Goal: Transaction & Acquisition: Purchase product/service

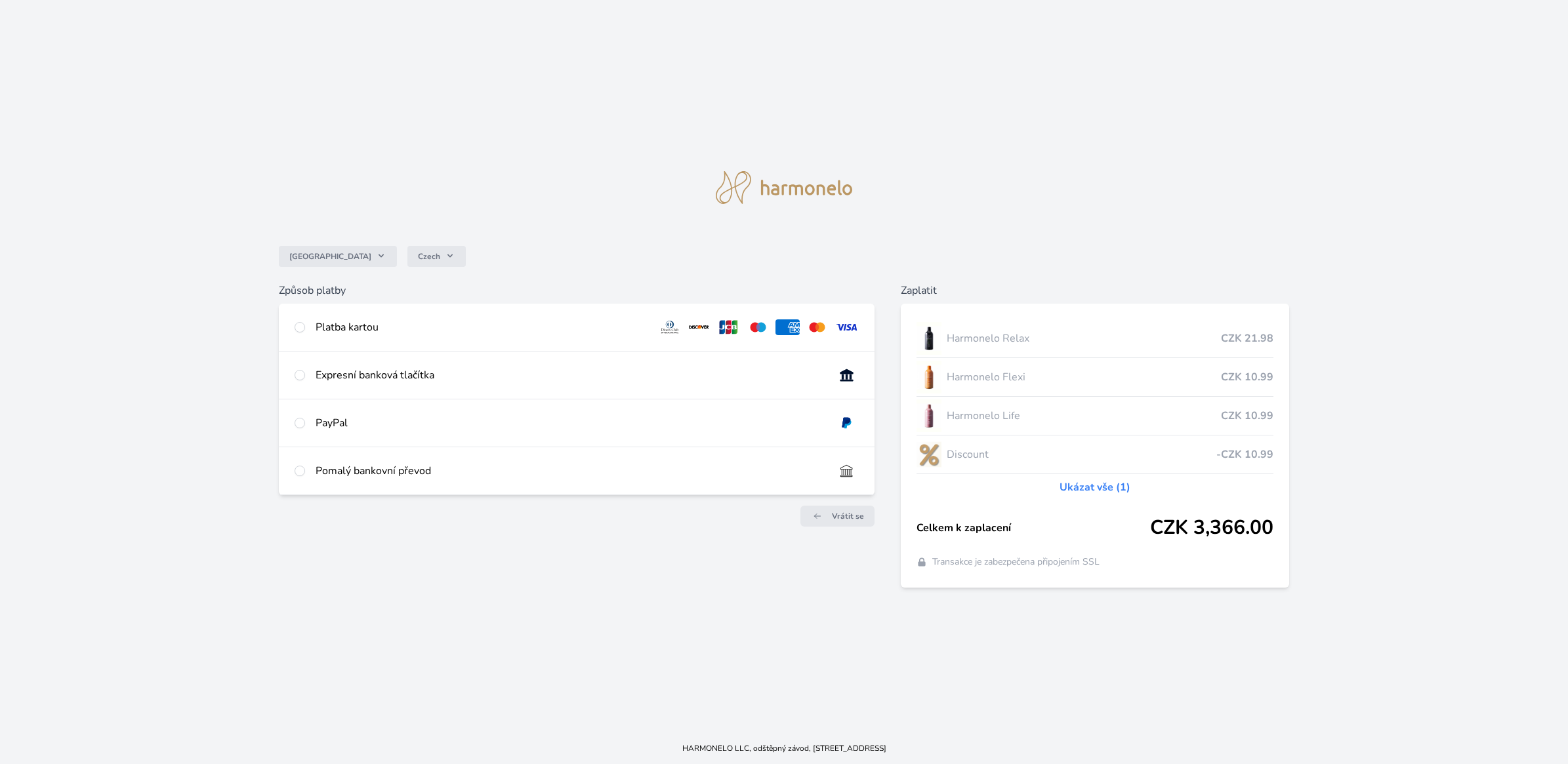
click at [306, 326] on div "Platba kartou" at bounding box center [576, 328] width 596 height 47
radio input "true"
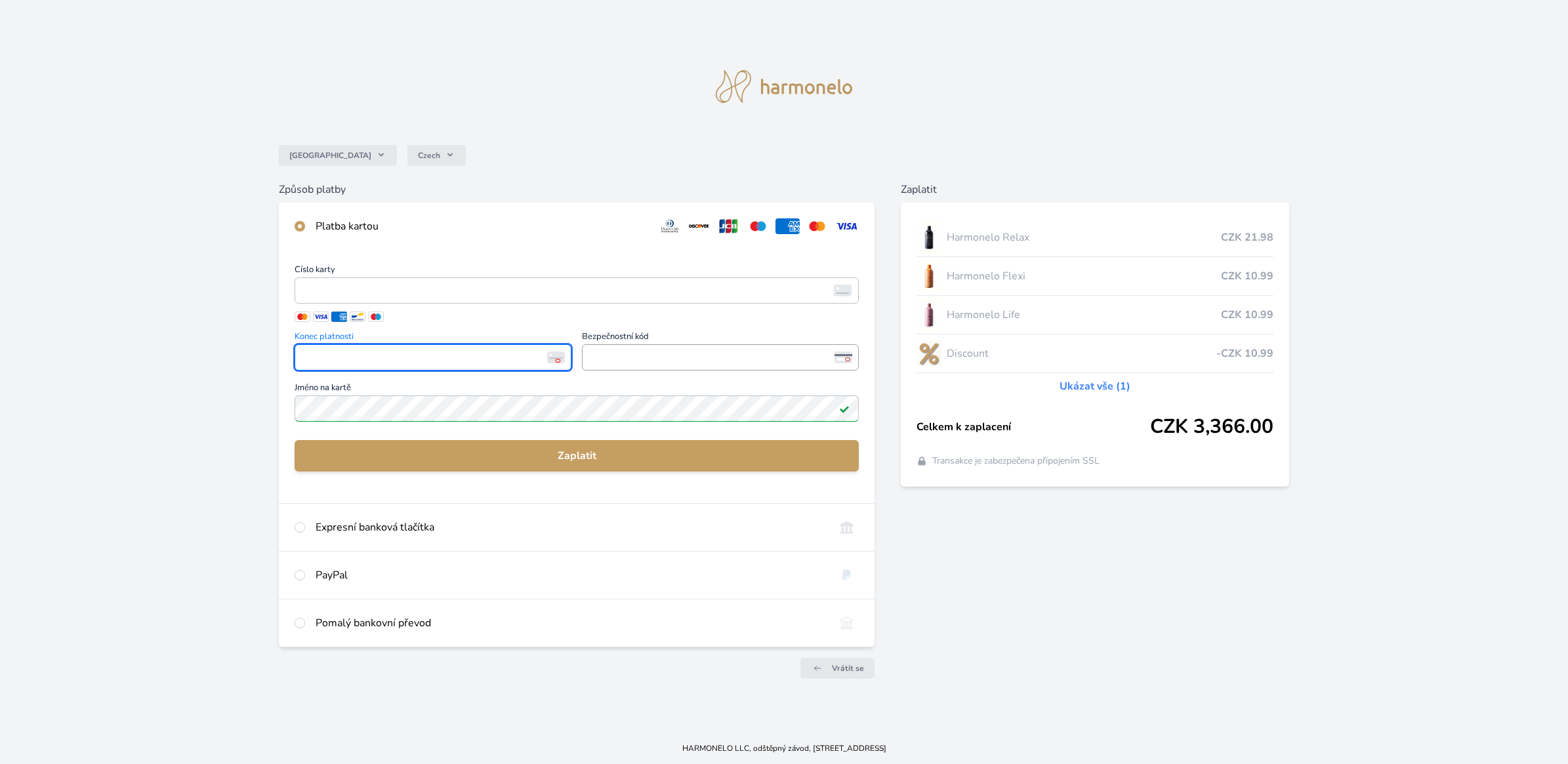
click at [634, 345] on span "<p>Your browser does not support iframes.</p>" at bounding box center [720, 357] width 277 height 26
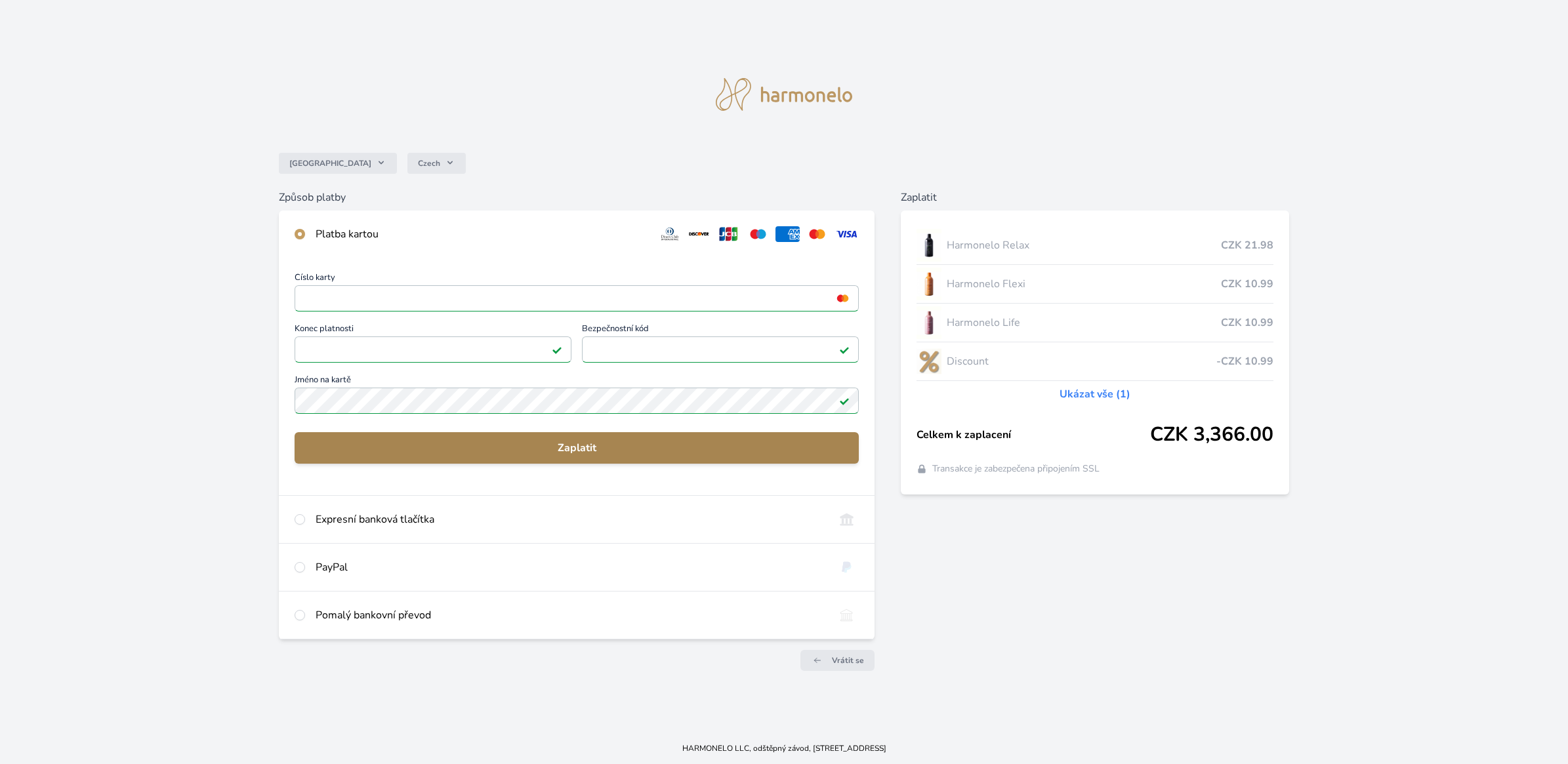
click at [569, 443] on span "Zaplatit" at bounding box center [576, 448] width 543 height 16
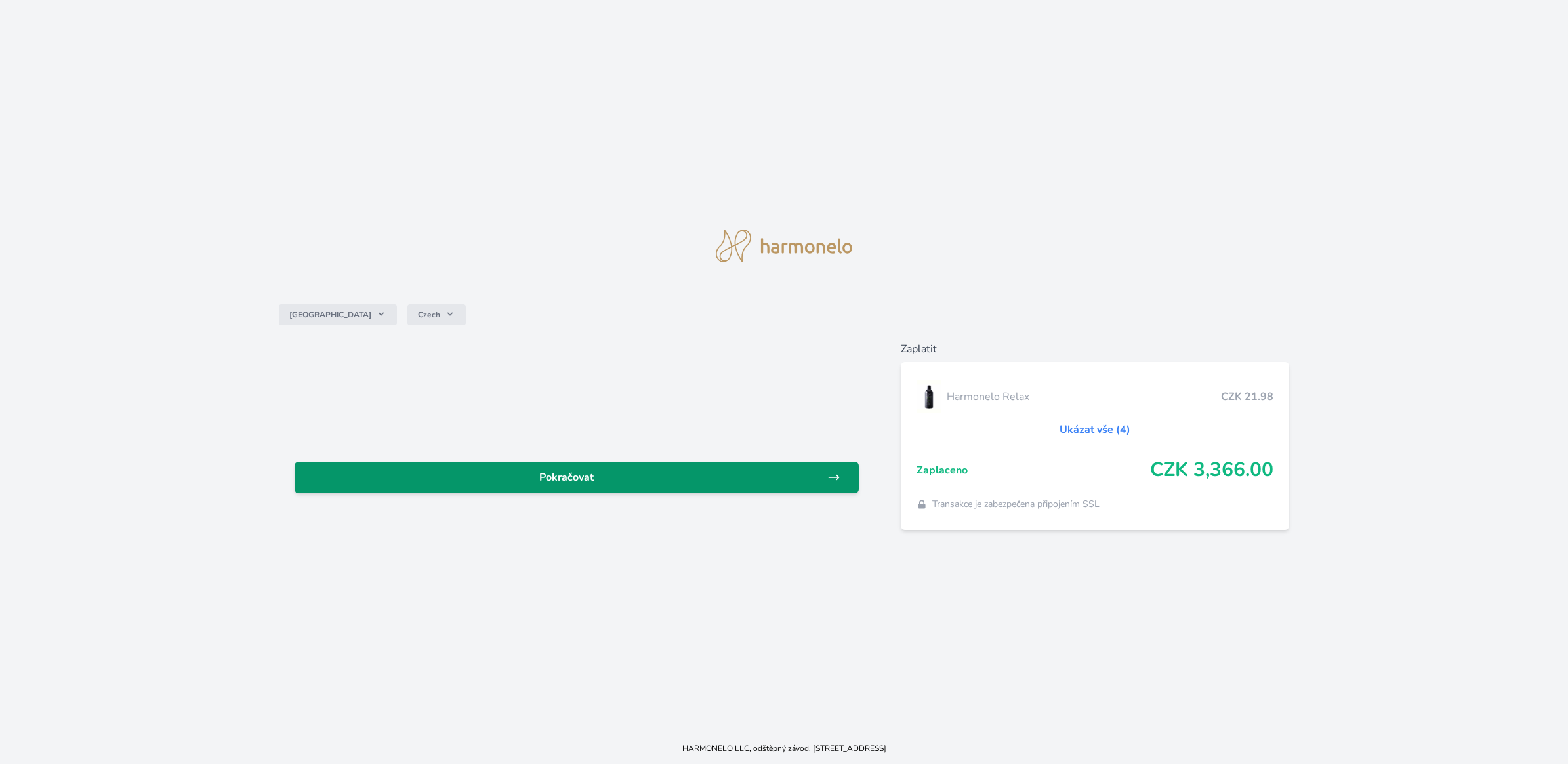
click at [618, 473] on span "Pokračovat" at bounding box center [566, 478] width 522 height 16
